Goal: Task Accomplishment & Management: Manage account settings

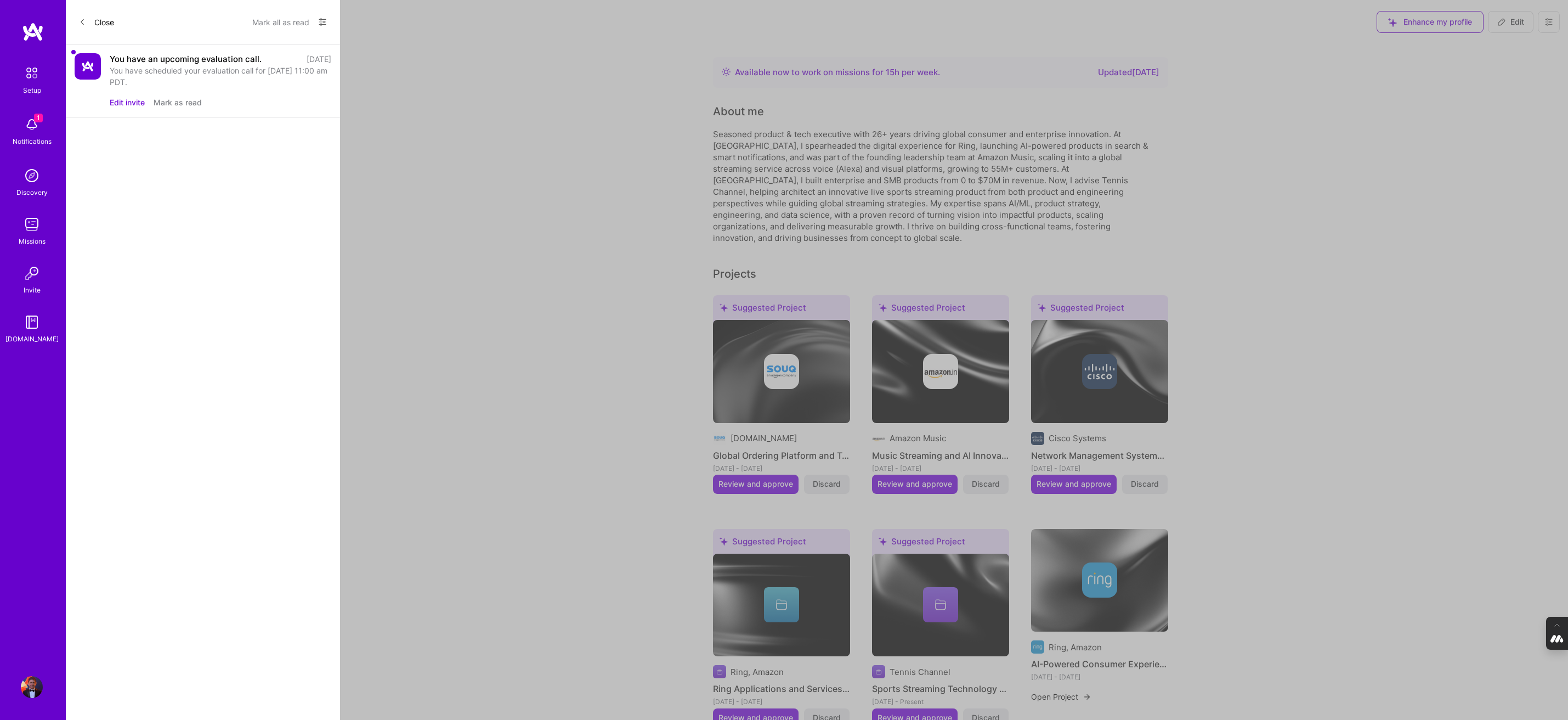
click at [135, 101] on button "Edit invite" at bounding box center [127, 102] width 35 height 12
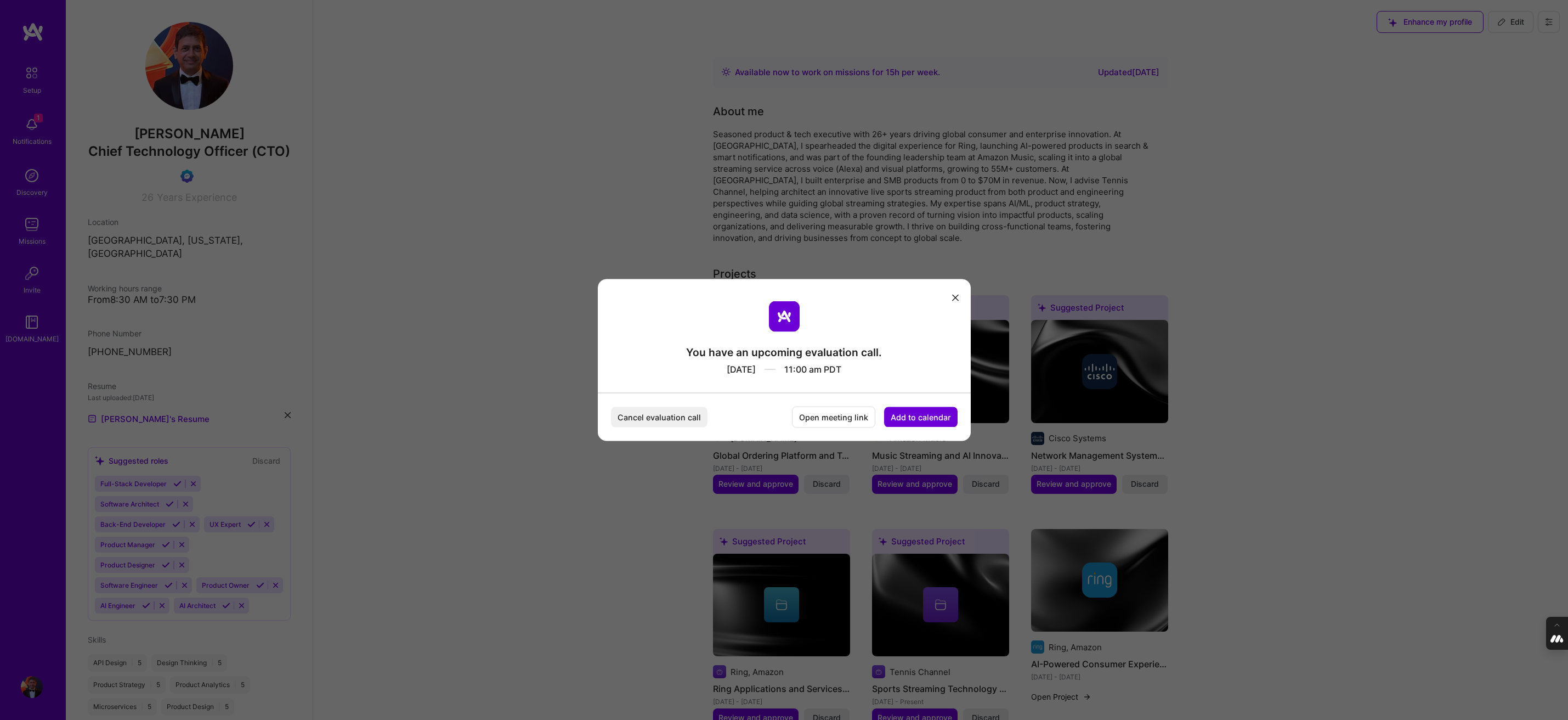
click at [926, 414] on button "Add to calendar" at bounding box center [921, 417] width 74 height 20
click at [913, 335] on div "Google Calendar" at bounding box center [908, 333] width 91 height 21
click at [956, 295] on icon "modal" at bounding box center [955, 297] width 6 height 6
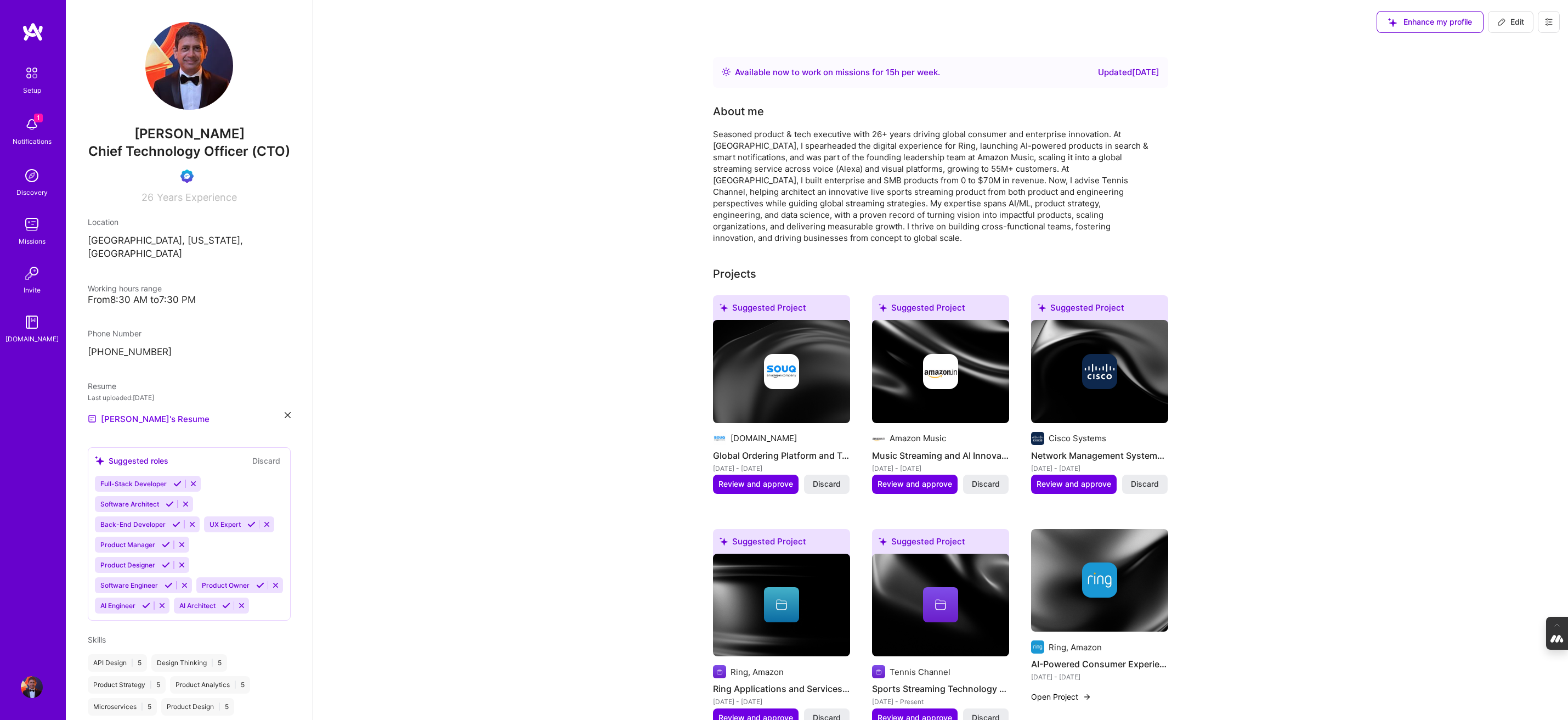
click at [1554, 19] on button at bounding box center [1549, 22] width 22 height 22
click at [1507, 101] on button "Log Out" at bounding box center [1518, 103] width 83 height 28
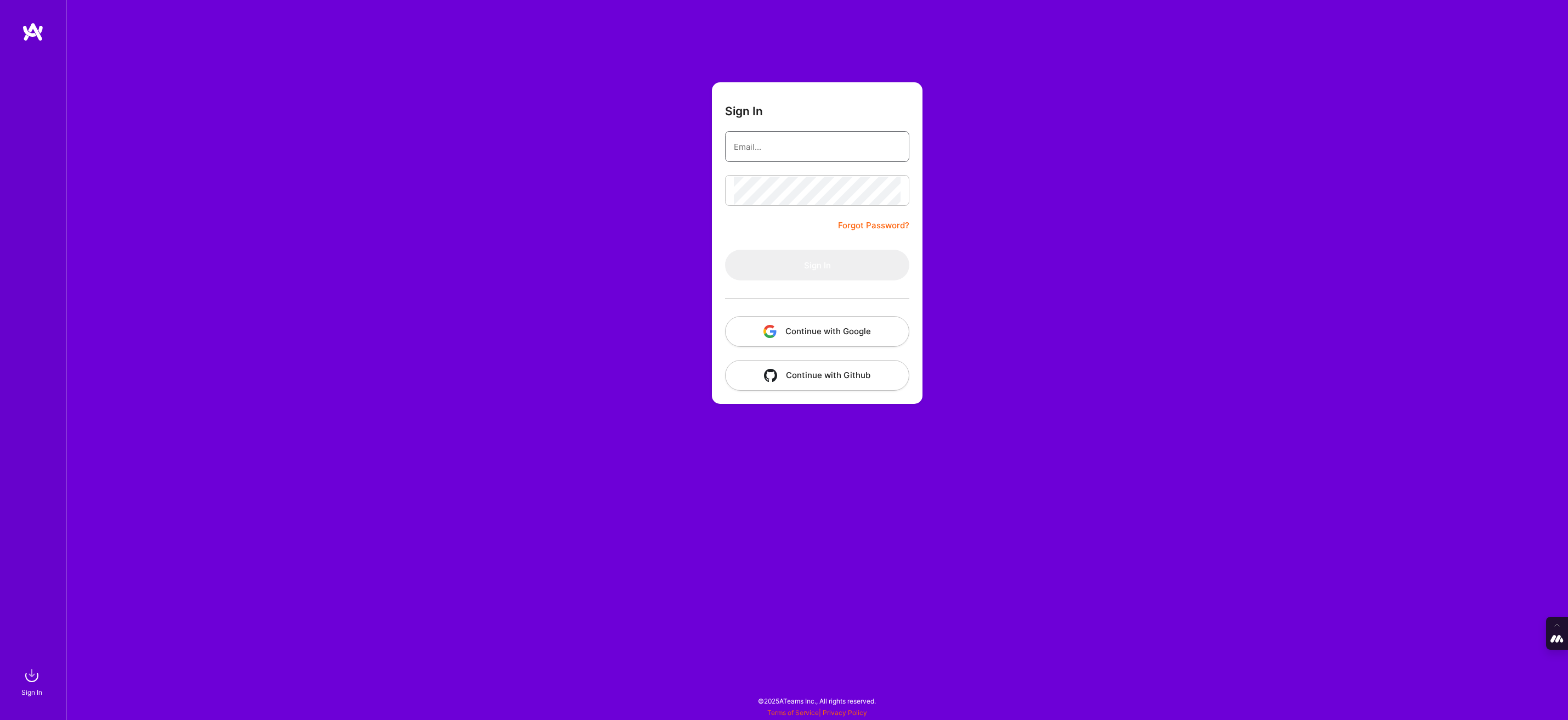
click at [747, 141] on input "email" at bounding box center [817, 147] width 167 height 28
type input "[PERSON_NAME][EMAIL_ADDRESS][DOMAIN_NAME]"
click at [817, 326] on button "Continue with Google" at bounding box center [817, 331] width 184 height 31
